Goal: Task Accomplishment & Management: Use online tool/utility

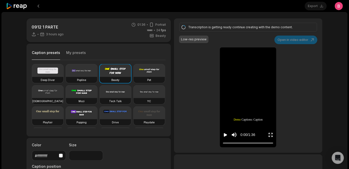
click at [306, 9] on div "Export Open user menu" at bounding box center [324, 6] width 38 height 12
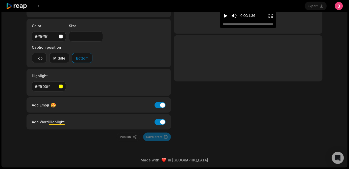
click at [153, 139] on div "Publish Save draft" at bounding box center [99, 137] width 144 height 9
